Goal: Transaction & Acquisition: Obtain resource

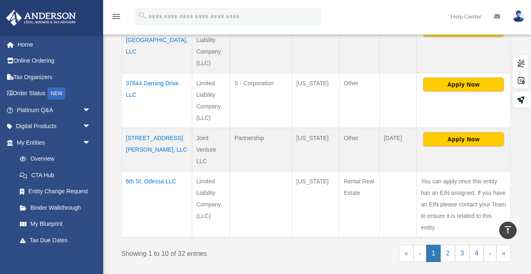
scroll to position [573, 0]
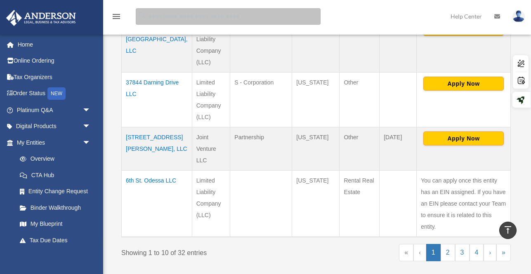
click at [257, 11] on input "search" at bounding box center [228, 16] width 185 height 16
type input "**********"
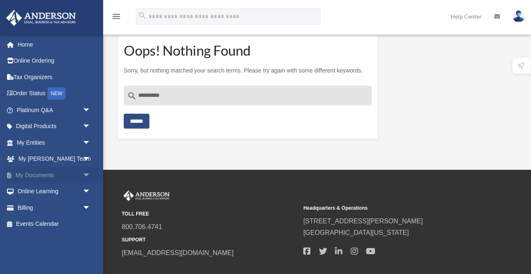
click at [43, 172] on link "My Documents arrow_drop_down" at bounding box center [54, 175] width 97 height 16
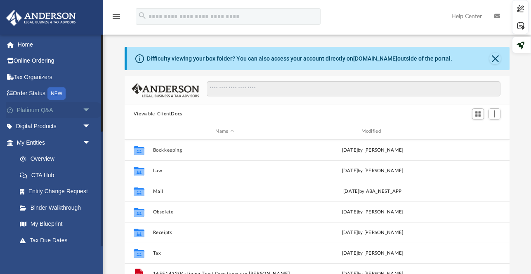
scroll to position [187, 385]
click at [85, 144] on span "arrow_drop_down" at bounding box center [90, 142] width 16 height 17
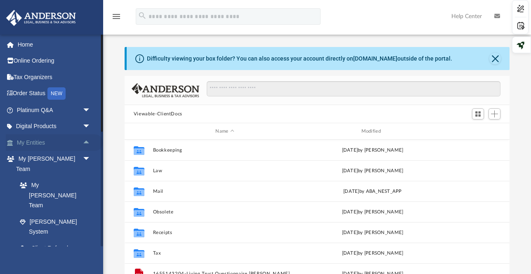
click at [85, 144] on span "arrow_drop_up" at bounding box center [90, 142] width 16 height 17
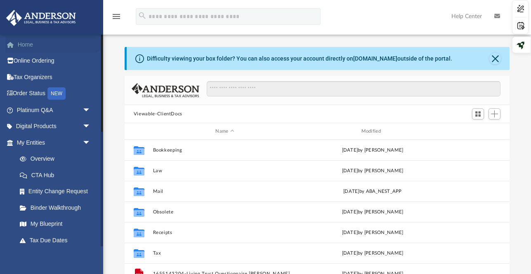
click at [35, 45] on link "Home" at bounding box center [54, 44] width 97 height 16
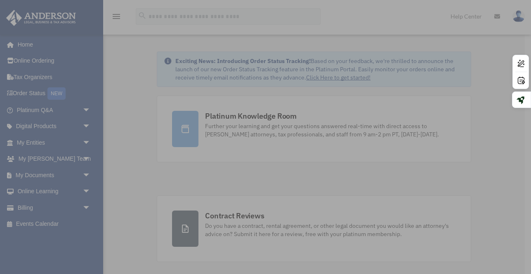
click at [26, 46] on div "x" at bounding box center [265, 137] width 531 height 274
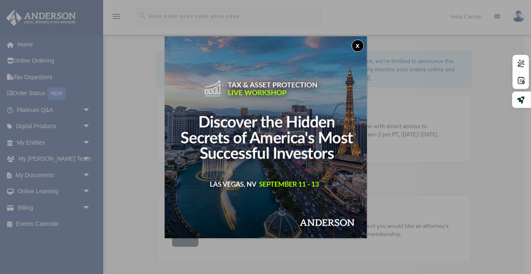
click at [358, 45] on button "x" at bounding box center [357, 46] width 12 height 12
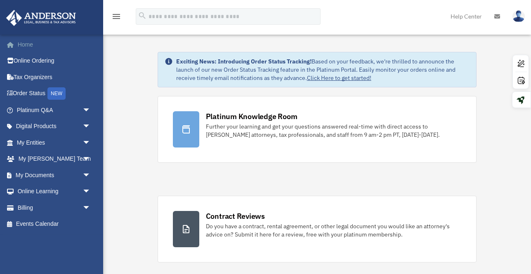
click at [20, 44] on link "Home" at bounding box center [54, 44] width 97 height 16
click at [33, 60] on link "Online Ordering" at bounding box center [54, 61] width 97 height 16
click at [114, 17] on icon "menu" at bounding box center [116, 17] width 10 height 10
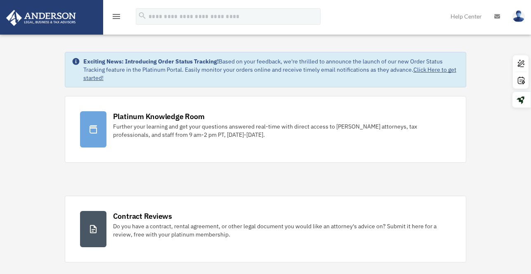
click at [114, 17] on icon "menu" at bounding box center [116, 17] width 10 height 10
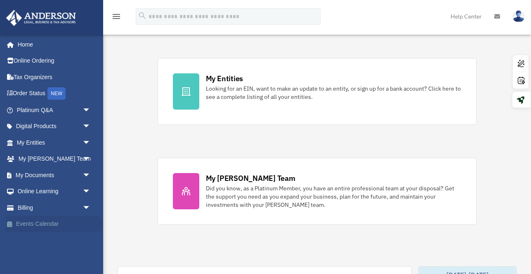
scroll to position [384, 0]
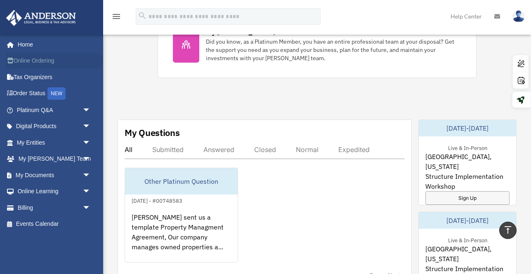
click at [18, 59] on link "Online Ordering" at bounding box center [54, 61] width 97 height 16
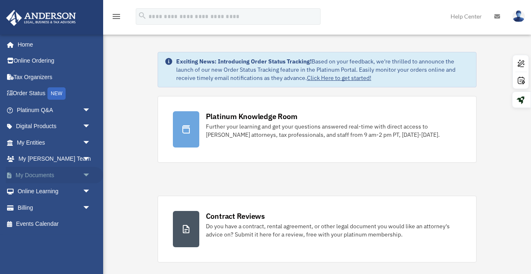
click at [12, 174] on span at bounding box center [14, 176] width 4 height 6
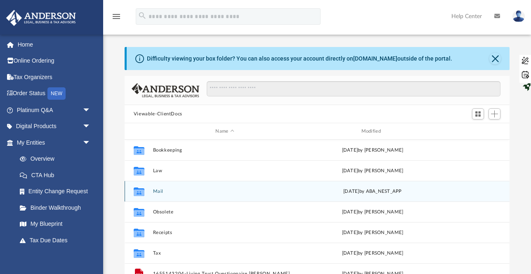
scroll to position [14, 0]
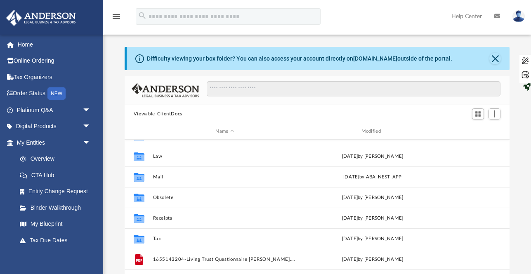
click at [146, 19] on icon "search" at bounding box center [142, 15] width 9 height 9
click at [66, 19] on img at bounding box center [41, 18] width 75 height 16
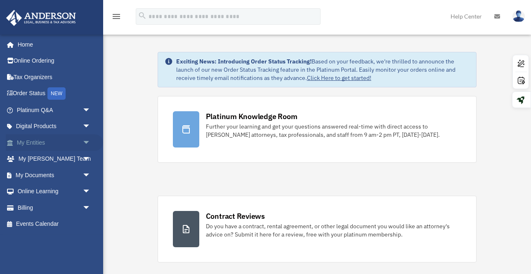
click at [85, 146] on span "arrow_drop_down" at bounding box center [90, 142] width 16 height 17
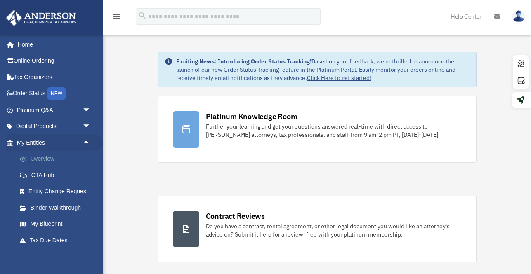
click at [48, 161] on link "Overview" at bounding box center [58, 159] width 92 height 16
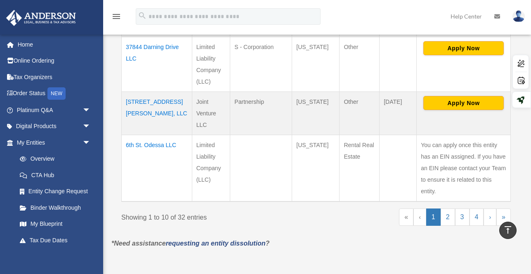
scroll to position [614, 0]
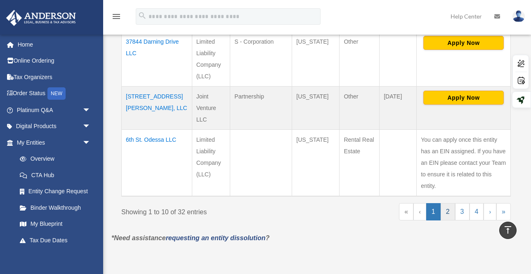
click at [442, 203] on link "2" at bounding box center [447, 211] width 14 height 17
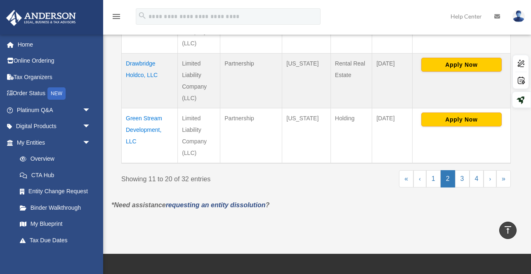
click at [149, 63] on td "Drawbridge Holdco, LLC" at bounding box center [150, 81] width 56 height 55
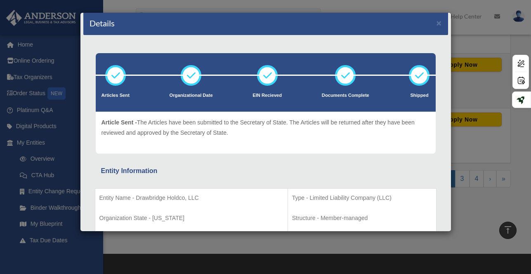
scroll to position [0, 0]
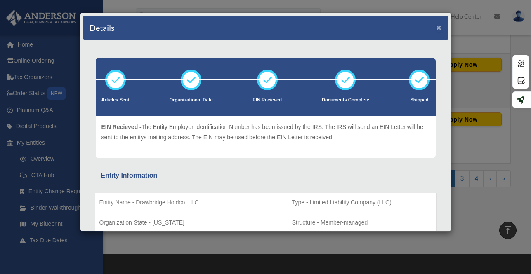
click at [439, 29] on button "×" at bounding box center [438, 27] width 5 height 9
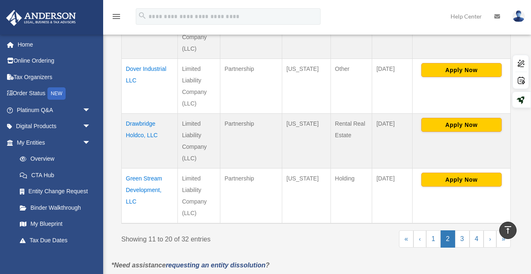
scroll to position [553, 0]
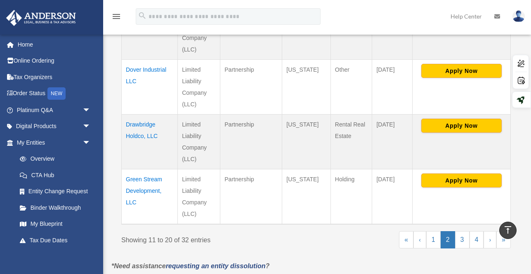
click at [141, 125] on td "Drawbridge Holdco, LLC" at bounding box center [150, 142] width 56 height 55
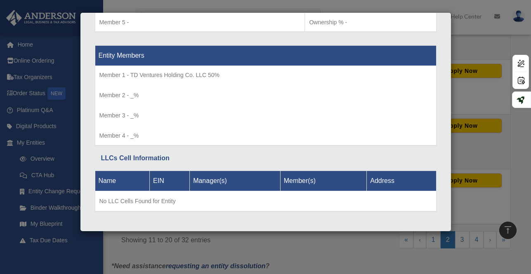
scroll to position [898, 0]
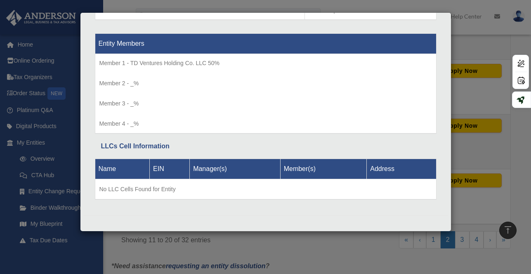
click at [425, 2] on div "Details × Articles Sent Organizational Date" at bounding box center [265, 137] width 531 height 274
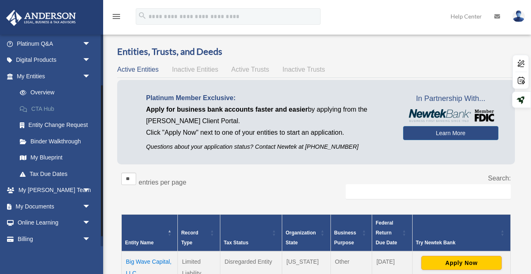
scroll to position [74, 0]
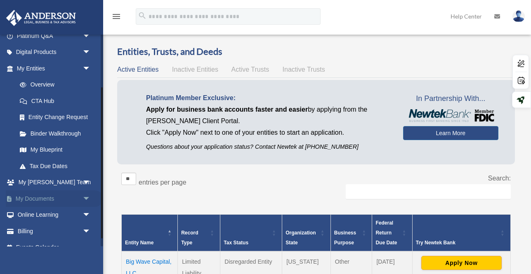
click at [87, 197] on span "arrow_drop_down" at bounding box center [90, 198] width 16 height 17
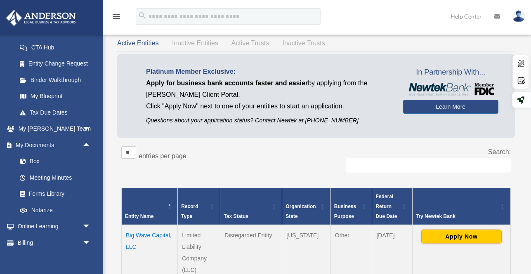
scroll to position [27, 0]
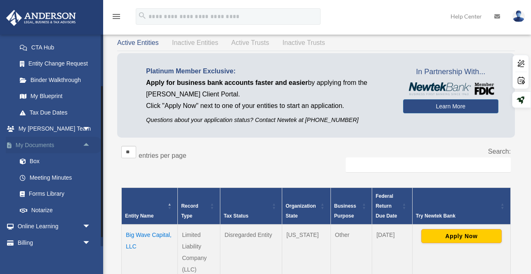
click at [36, 143] on link "My Documents arrow_drop_up" at bounding box center [54, 145] width 97 height 16
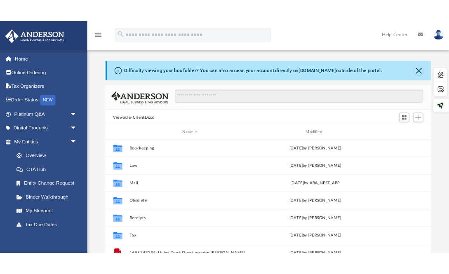
scroll to position [187, 385]
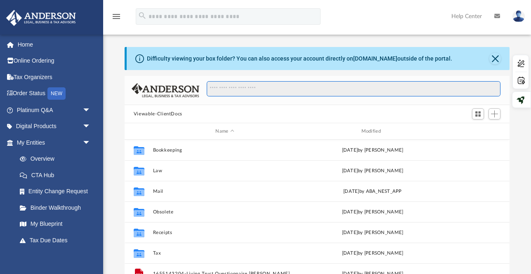
click at [225, 89] on input "Search files and folders" at bounding box center [354, 89] width 294 height 16
paste input "**********"
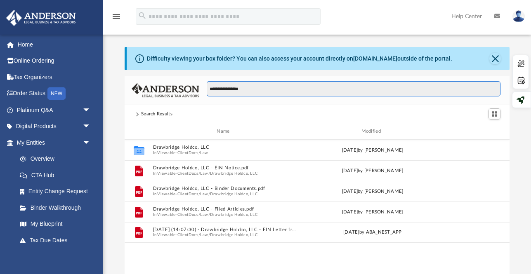
type input "**********"
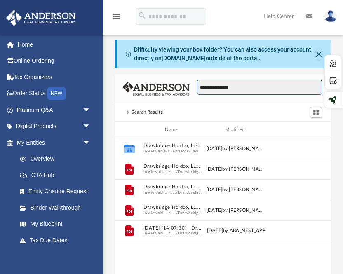
scroll to position [0, 0]
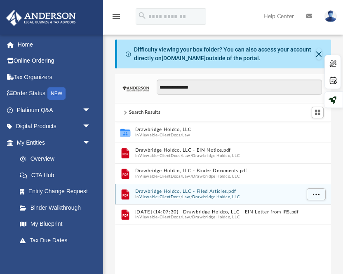
click at [159, 189] on button "Drawbridge Holdco, LLC - Filed Articles.pdf" at bounding box center [217, 191] width 165 height 5
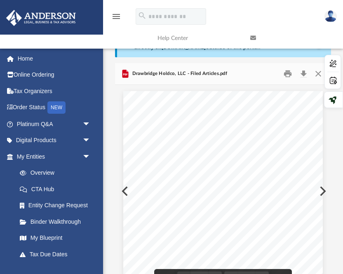
scroll to position [0, 0]
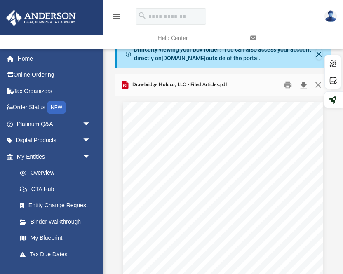
click at [304, 85] on button "Download" at bounding box center [303, 85] width 15 height 13
click at [321, 83] on button "Close" at bounding box center [318, 85] width 15 height 13
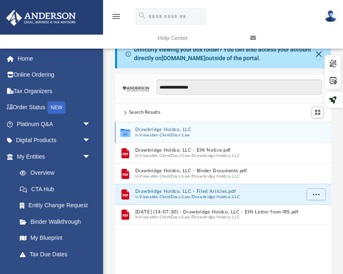
click at [171, 127] on button "Drawbridge Holdco, LLC" at bounding box center [217, 129] width 165 height 5
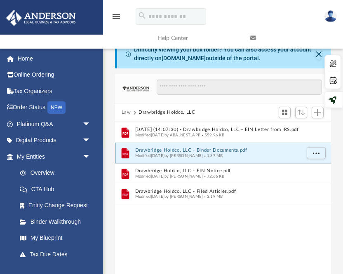
click at [164, 150] on button "Drawbridge Holdco, LLC - Binder Documents.pdf" at bounding box center [217, 150] width 165 height 5
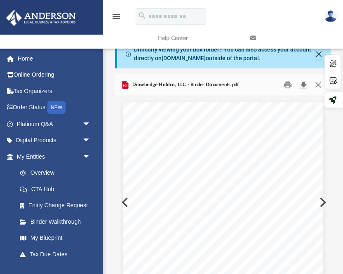
click at [304, 85] on button "Download" at bounding box center [303, 85] width 15 height 13
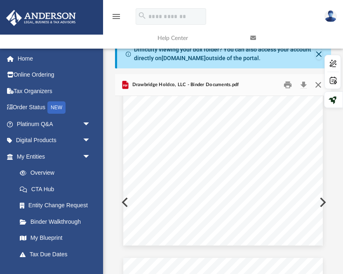
click at [317, 86] on button "Close" at bounding box center [318, 85] width 15 height 13
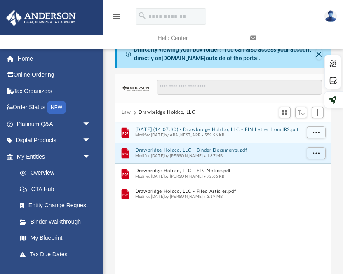
click at [212, 128] on button "[DATE] (14:07:30) - Drawbridge Holdco, LLC - EIN Letter from IRS.pdf" at bounding box center [217, 129] width 165 height 5
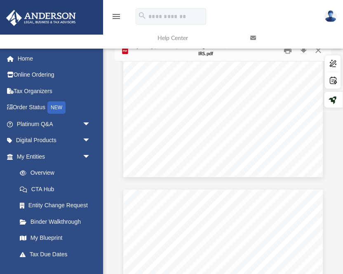
scroll to position [351, 0]
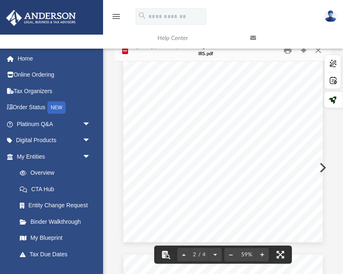
click at [315, 54] on link at bounding box center [290, 38] width 93 height 33
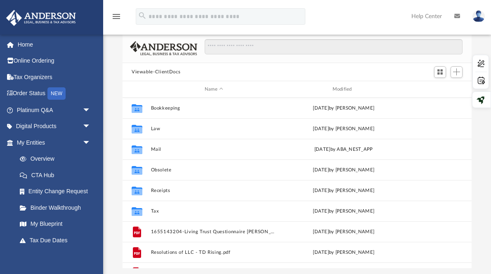
scroll to position [187, 349]
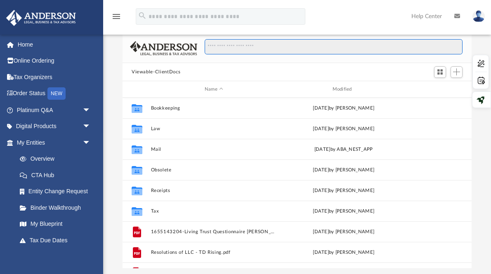
click at [221, 49] on input "Search files and folders" at bounding box center [333, 47] width 258 height 16
paste input "**********"
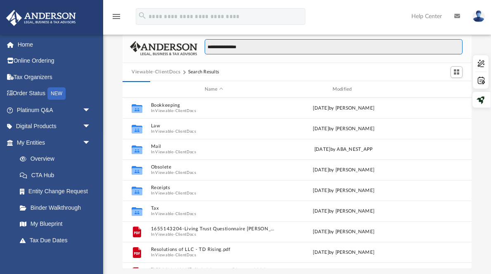
type input "**********"
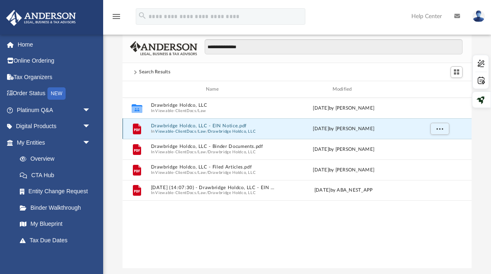
click at [197, 124] on button "Drawbridge Holdco, LLC - EIN Notice.pdf" at bounding box center [214, 125] width 126 height 5
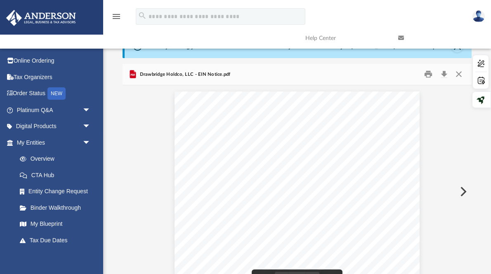
scroll to position [0, 0]
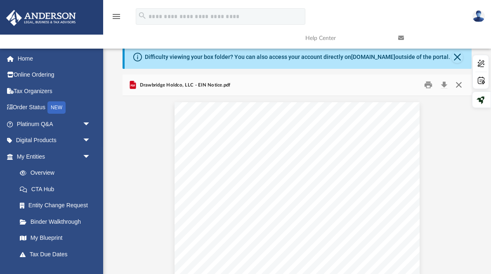
click at [460, 82] on button "Close" at bounding box center [458, 85] width 15 height 13
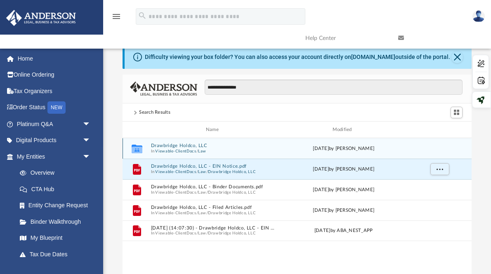
click at [192, 145] on button "Drawbridge Holdco, LLC" at bounding box center [214, 145] width 126 height 5
